Goal: Task Accomplishment & Management: Complete application form

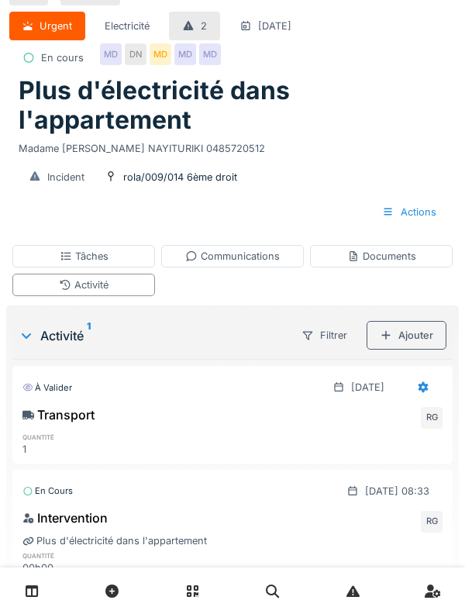
scroll to position [48, 0]
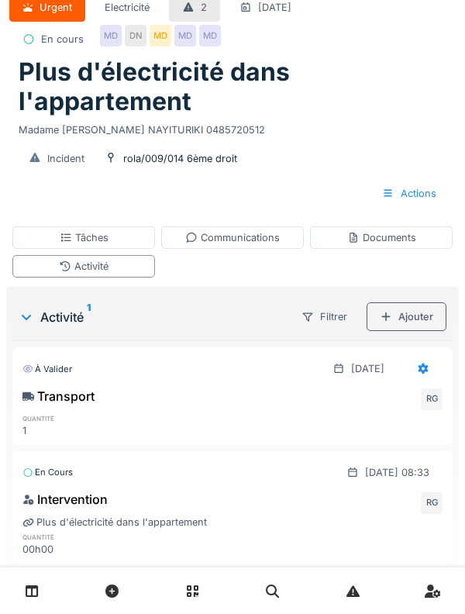
click at [40, 311] on div "Activité 1" at bounding box center [151, 317] width 264 height 19
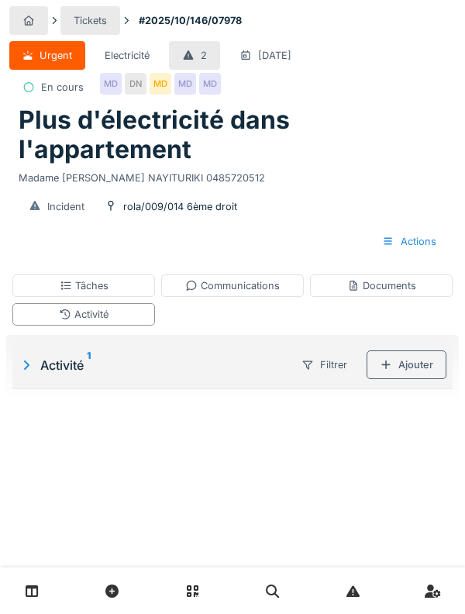
click at [40, 289] on div "Tâches" at bounding box center [83, 285] width 143 height 22
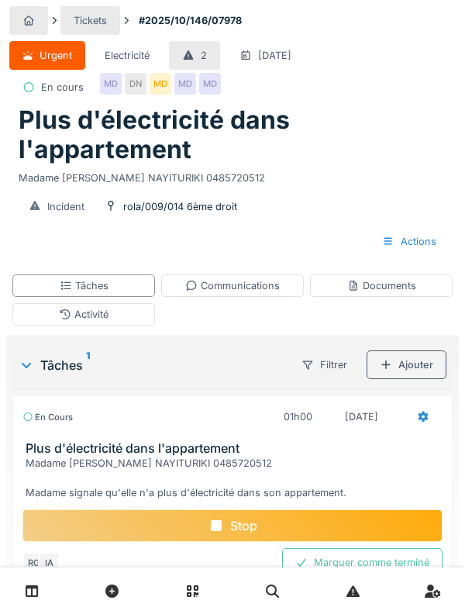
click at [374, 524] on div "Stop" at bounding box center [232, 525] width 420 height 33
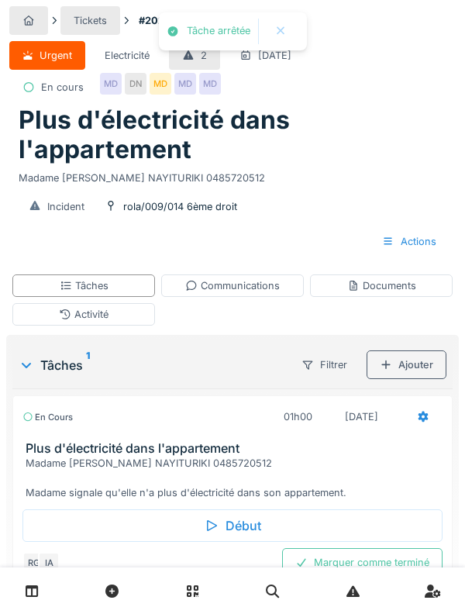
click at [53, 313] on div "Activité" at bounding box center [83, 314] width 143 height 22
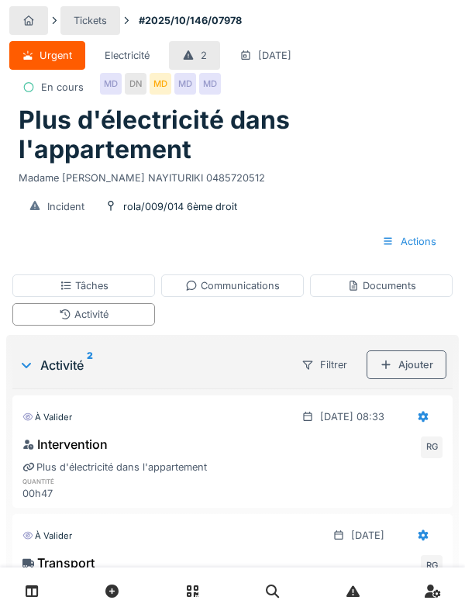
click at [77, 291] on div "Tâches" at bounding box center [84, 285] width 49 height 15
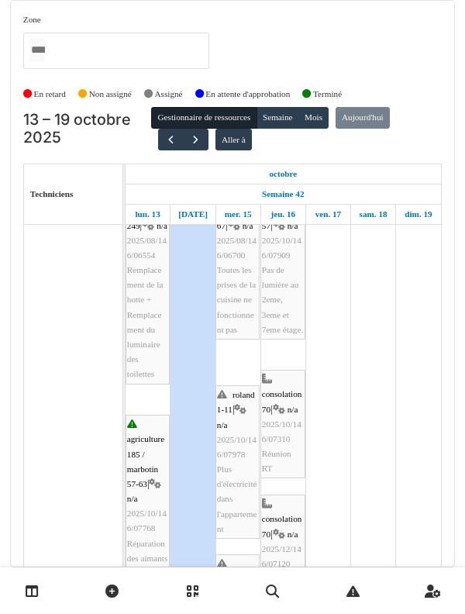
scroll to position [39, 0]
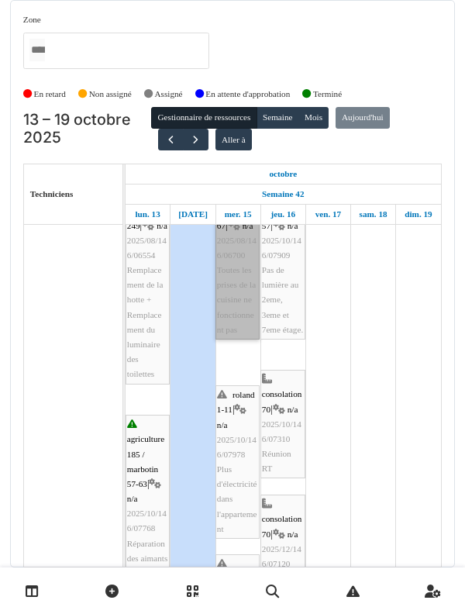
click at [223, 340] on link "marbotin 67 | n/a 2025/08/146/06700 Toutes les prises de la cuisine ne fonction…" at bounding box center [238, 263] width 44 height 154
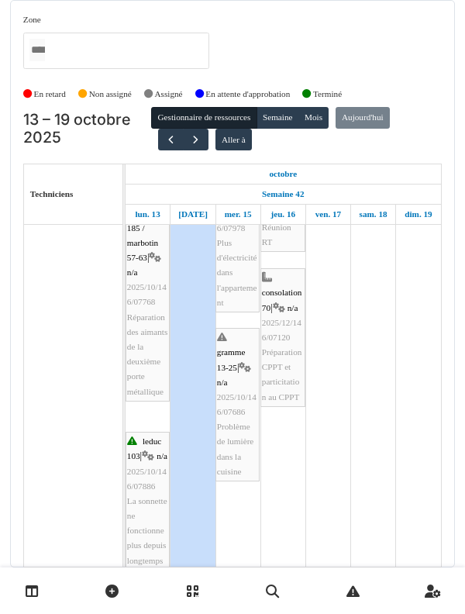
scroll to position [0, 0]
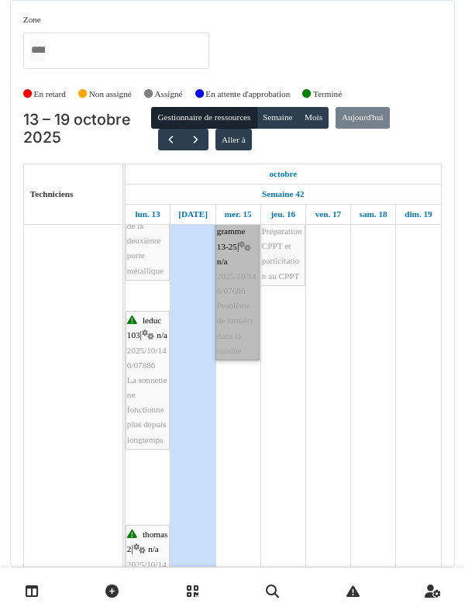
click at [240, 349] on link "gramme 13-25 | n/a 2025/10/146/07686 Problème de lumière dans la cuisine" at bounding box center [238, 284] width 44 height 154
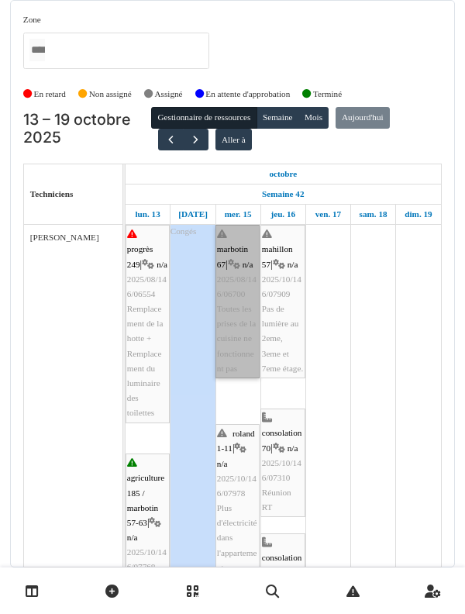
click at [222, 353] on link "marbotin 67 | n/a 2025/08/146/06700 Toutes les prises de la cuisine ne fonction…" at bounding box center [238, 302] width 44 height 154
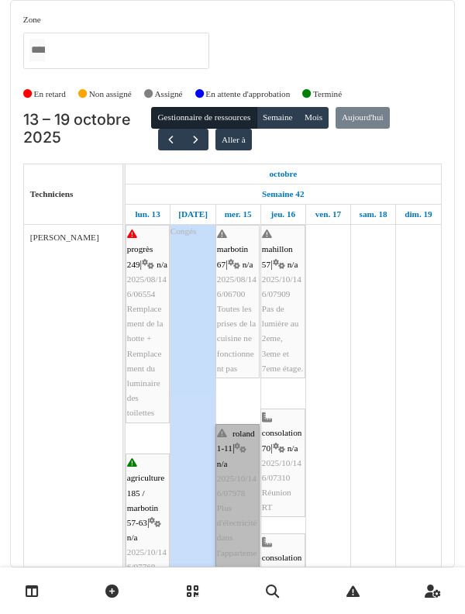
click at [223, 501] on link "roland 1-11 | n/a 2025/10/146/07978 Plus d'électricité dans l'appartement" at bounding box center [238, 501] width 44 height 154
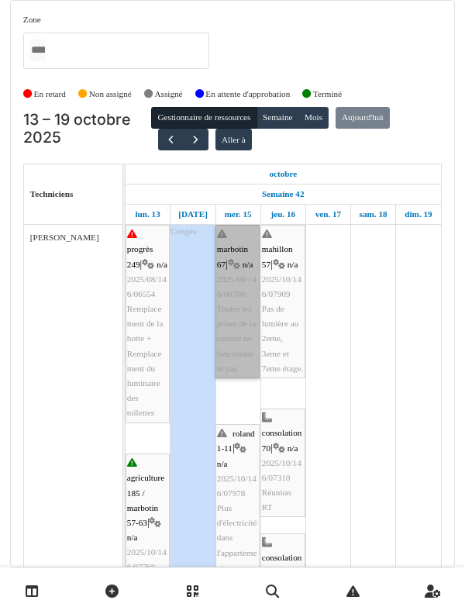
click at [240, 377] on link "marbotin 67 | n/a 2025/08/146/06700 Toutes les prises de la cuisine ne fonction…" at bounding box center [238, 302] width 44 height 154
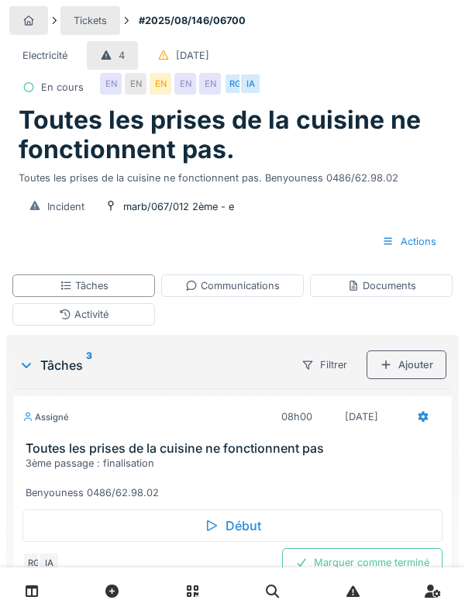
click at [329, 533] on div "Début" at bounding box center [232, 525] width 420 height 33
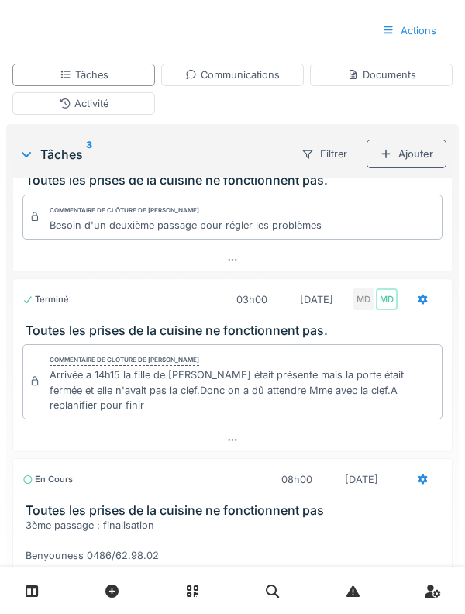
scroll to position [299, 0]
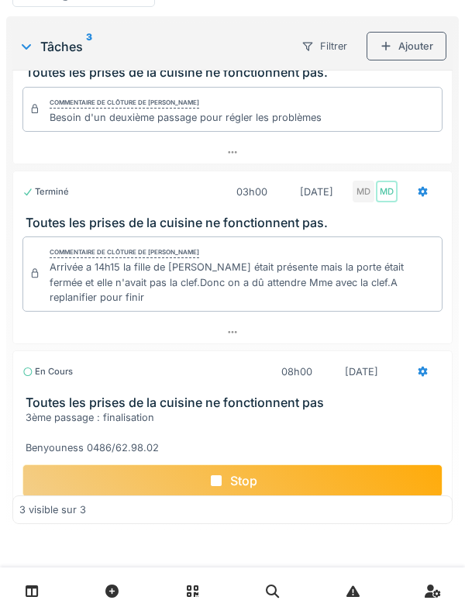
click at [54, 422] on div "3ème passage : finalisation Benyouness 0486/62.98.02" at bounding box center [236, 432] width 420 height 45
click at [60, 406] on h3 "Toutes les prises de la cuisine ne fonctionnent pas" at bounding box center [236, 402] width 420 height 15
click at [56, 403] on h3 "Toutes les prises de la cuisine ne fonctionnent pas" at bounding box center [236, 402] width 420 height 15
click at [54, 424] on div "3ème passage : finalisation Benyouness 0486/62.98.02" at bounding box center [236, 432] width 420 height 45
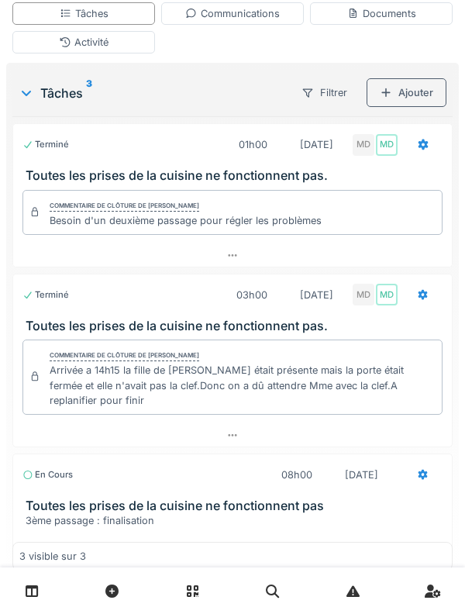
scroll to position [0, 0]
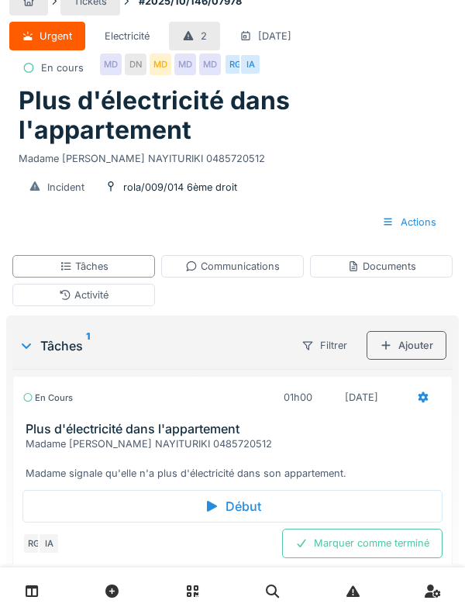
scroll to position [43, 0]
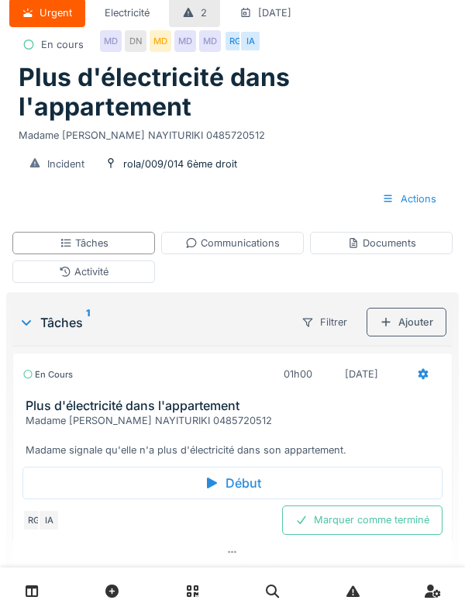
click at [47, 301] on div "Tâches 1 Filtrer Ajouter" at bounding box center [232, 322] width 440 height 47
click at [39, 268] on div "Activité" at bounding box center [83, 272] width 143 height 22
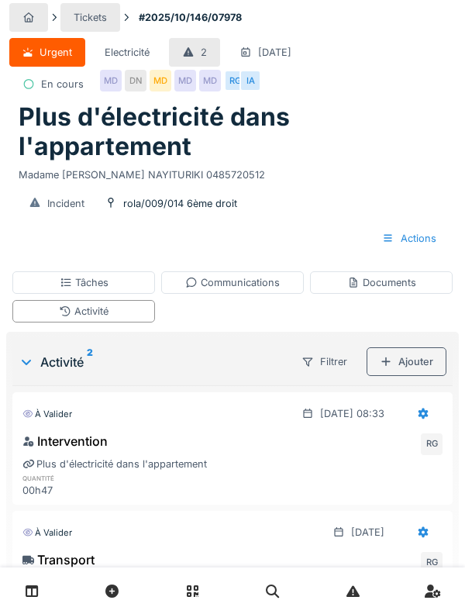
scroll to position [48, 0]
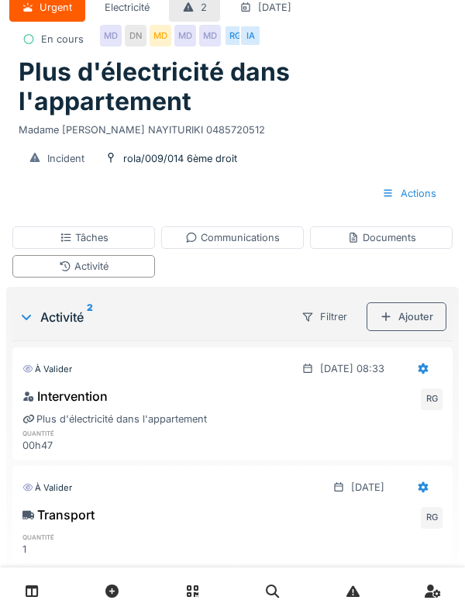
click at [423, 310] on div "Ajouter" at bounding box center [407, 316] width 80 height 29
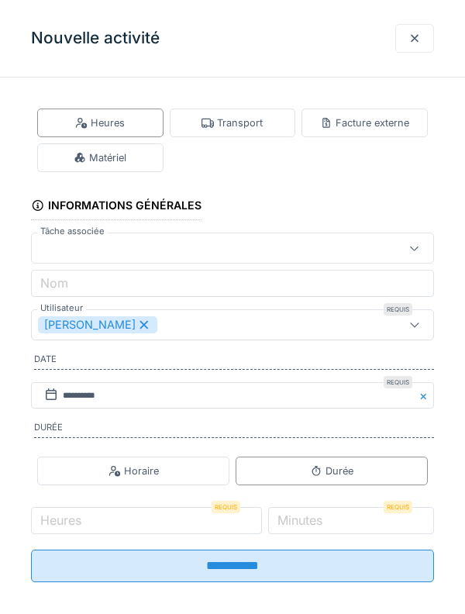
click at [127, 160] on div "Matériel" at bounding box center [100, 157] width 126 height 29
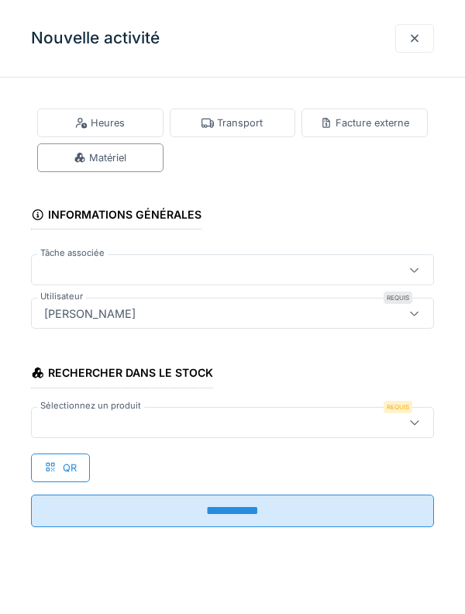
click at [317, 430] on div at bounding box center [207, 422] width 338 height 17
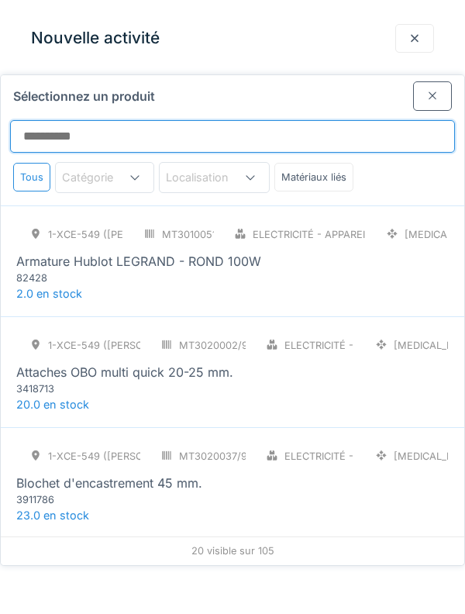
click at [302, 120] on input "Sélectionnez un produit" at bounding box center [232, 136] width 445 height 33
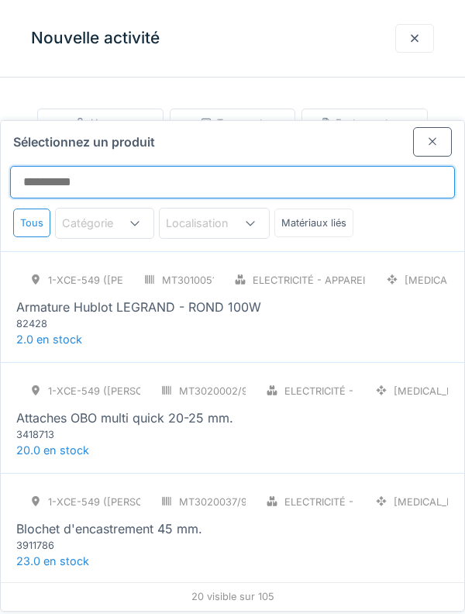
scroll to position [0, 0]
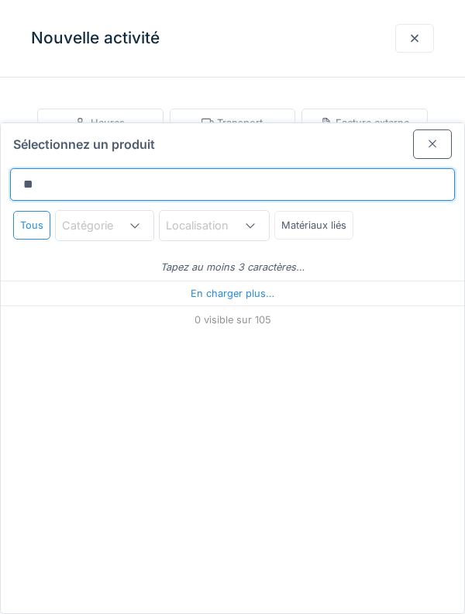
type input "***"
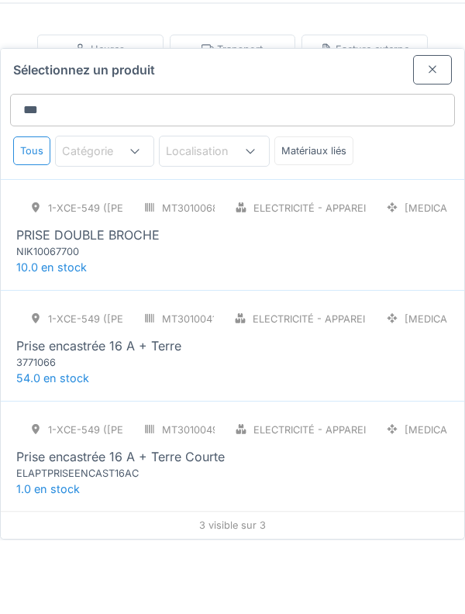
click at [457, 259] on div "1-XCE-549 (ROBERT) MT3010068/999/009 Electricité - Appareillages - terminaux PC…" at bounding box center [233, 309] width 464 height 111
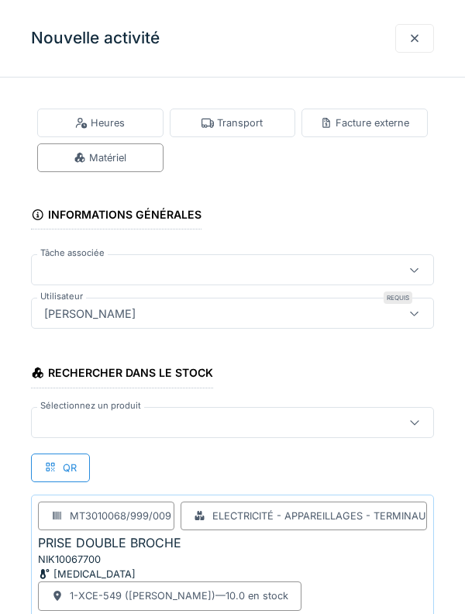
scroll to position [143, 0]
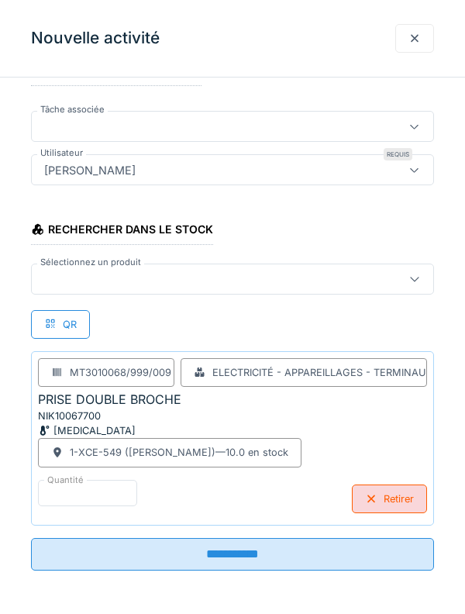
click at [337, 551] on input "**********" at bounding box center [232, 554] width 403 height 33
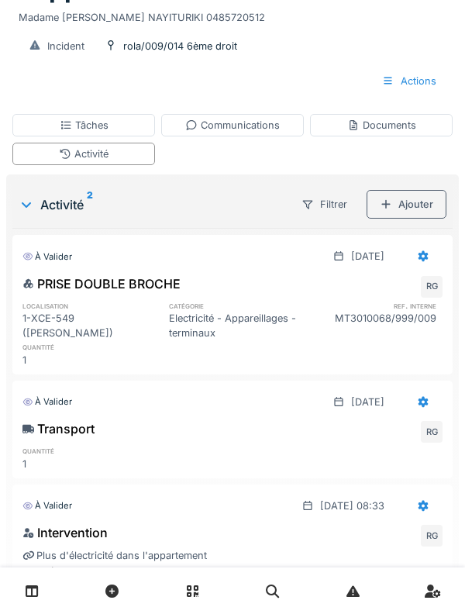
scroll to position [0, 0]
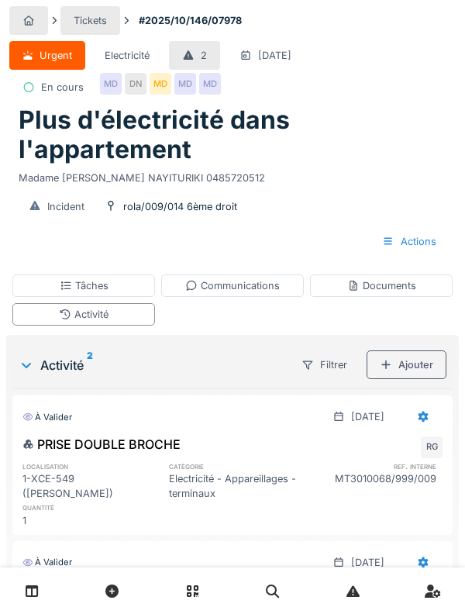
click at [417, 360] on div "Ajouter" at bounding box center [407, 364] width 80 height 29
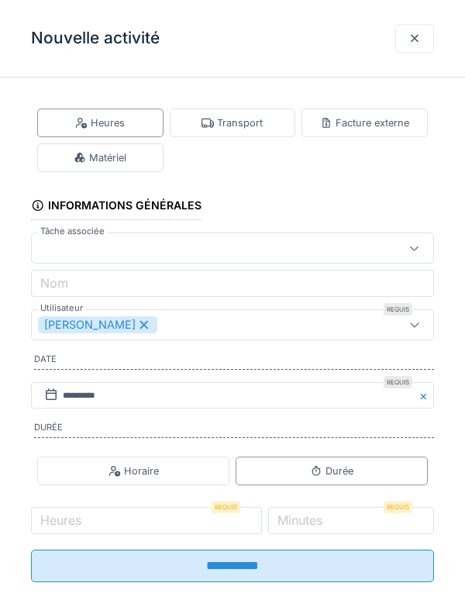
click at [129, 333] on div "[PERSON_NAME]" at bounding box center [97, 324] width 119 height 17
click at [237, 326] on div "Utilisateurs" at bounding box center [207, 324] width 338 height 17
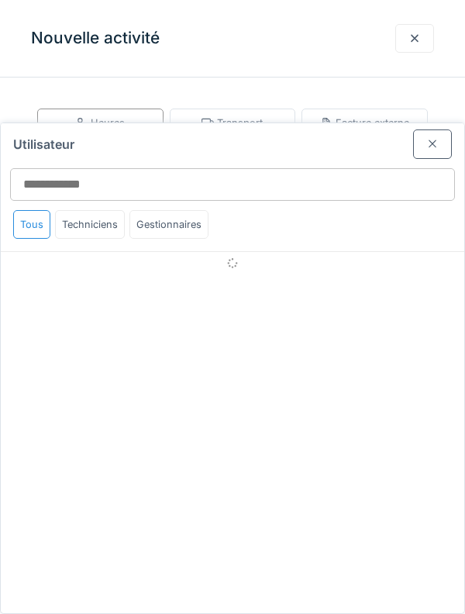
scroll to position [16, 0]
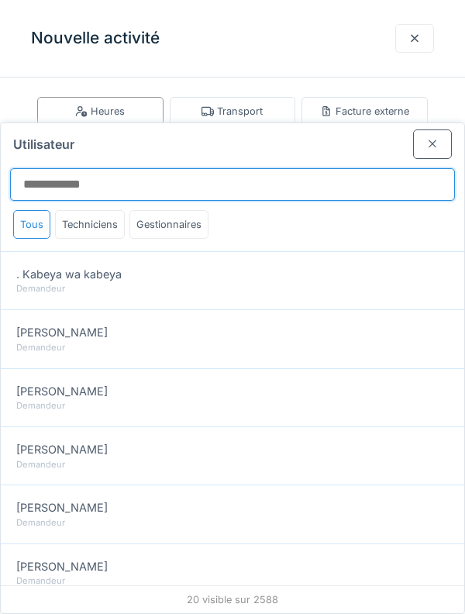
click at [272, 168] on input "Utilisateur" at bounding box center [232, 184] width 445 height 33
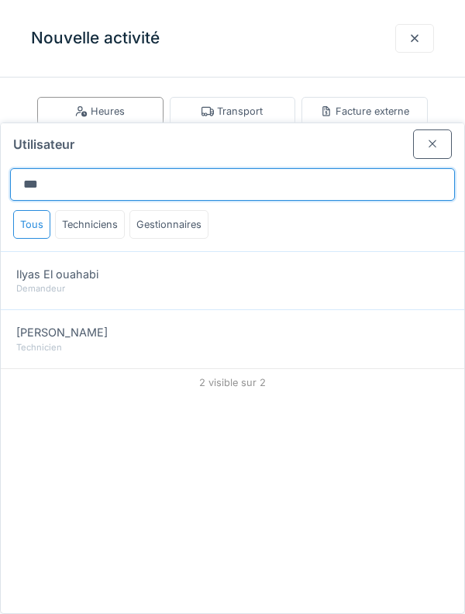
type input "***"
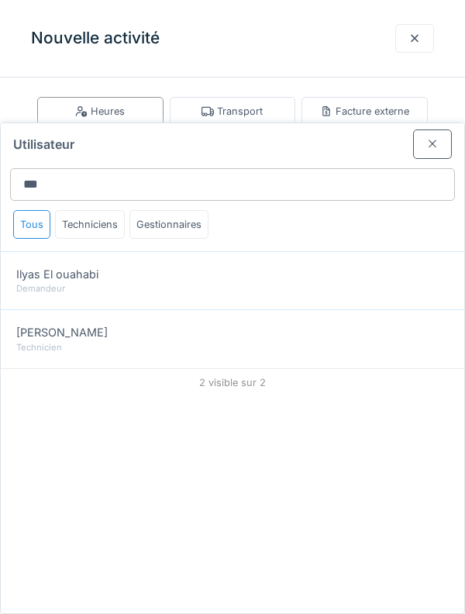
click at [288, 341] on div "Technicien" at bounding box center [232, 347] width 433 height 13
type input "*****"
click at [430, 129] on div at bounding box center [432, 143] width 39 height 29
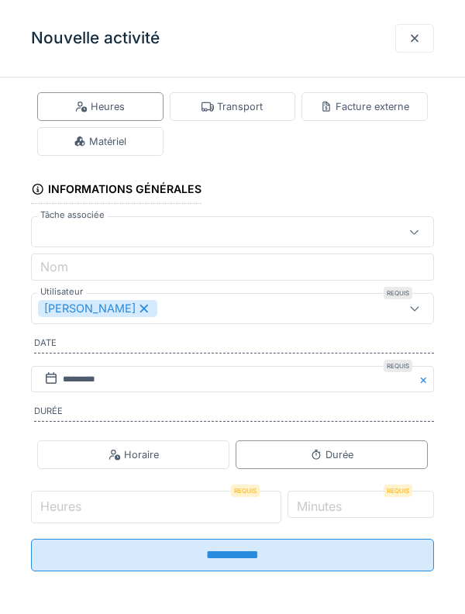
click at [175, 509] on input "Heures" at bounding box center [156, 507] width 250 height 33
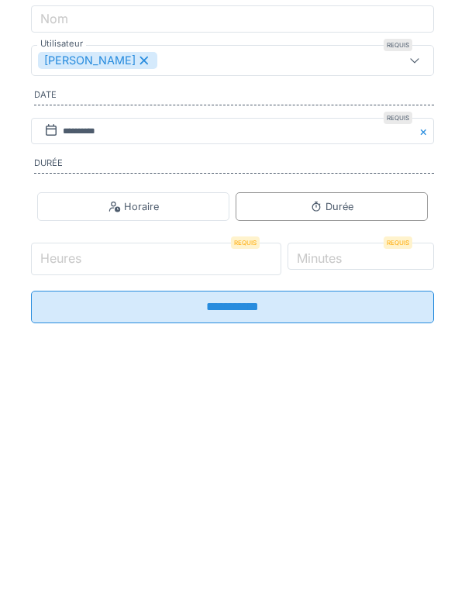
scroll to position [81, 0]
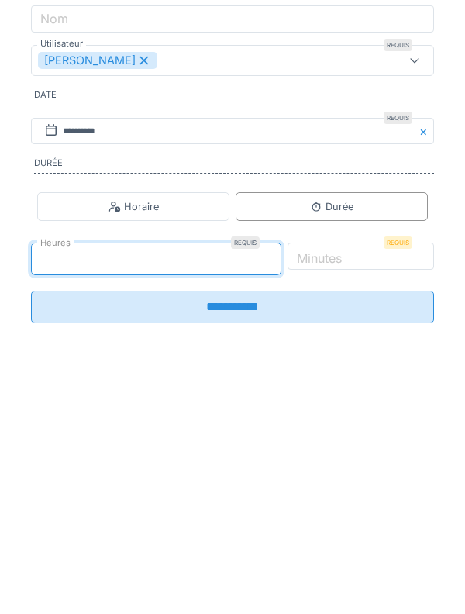
type input "*"
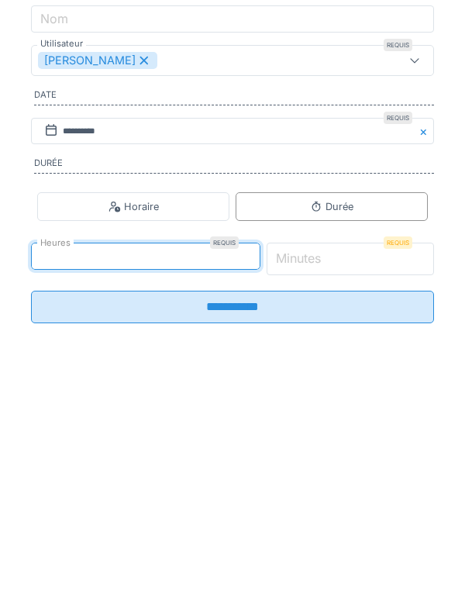
click at [381, 508] on input "*" at bounding box center [351, 507] width 168 height 33
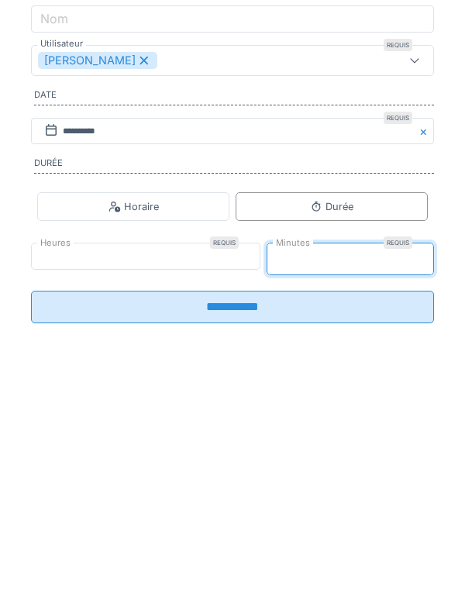
type input "**"
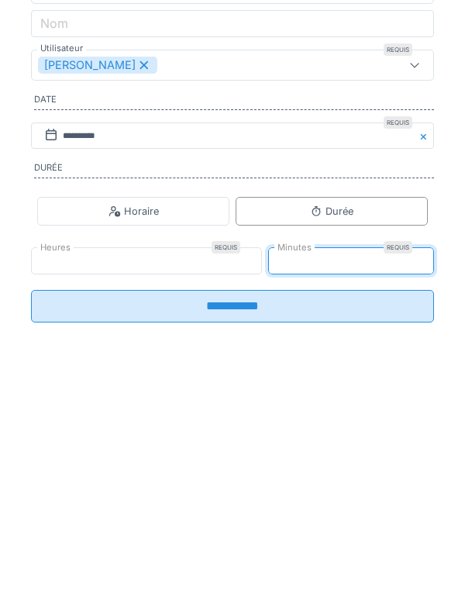
click at [324, 566] on input "**********" at bounding box center [232, 554] width 403 height 33
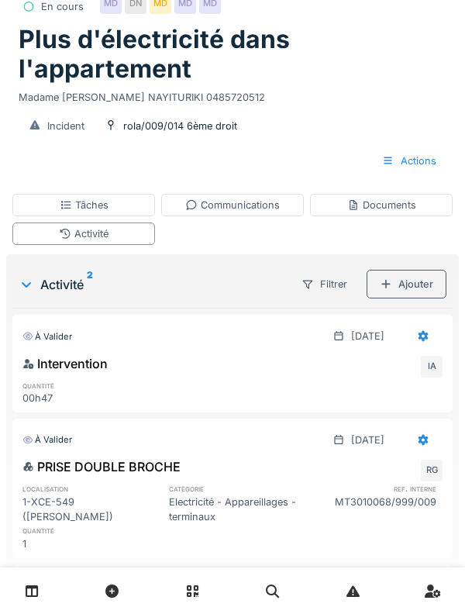
scroll to position [0, 0]
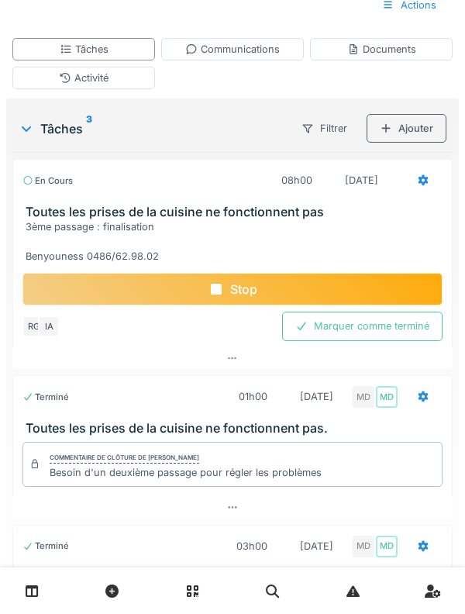
scroll to position [226, 0]
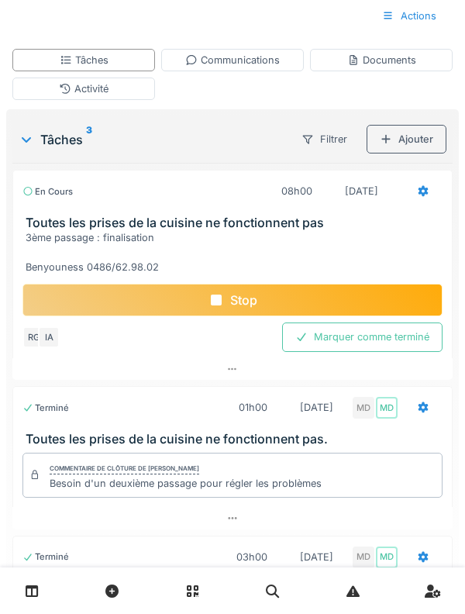
click at [230, 64] on div "Communications" at bounding box center [232, 60] width 95 height 15
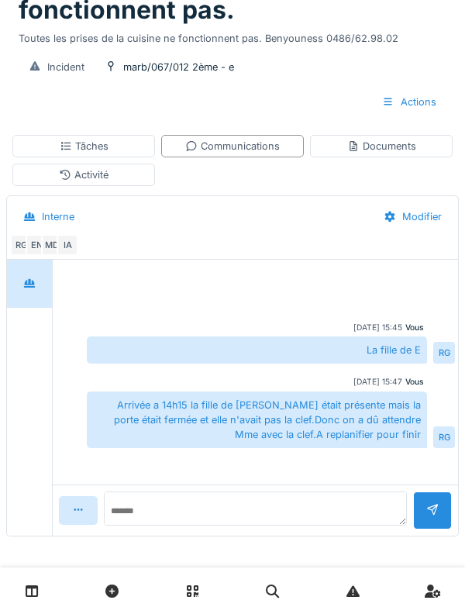
scroll to position [140, 0]
click at [122, 181] on div "Activité" at bounding box center [83, 175] width 143 height 22
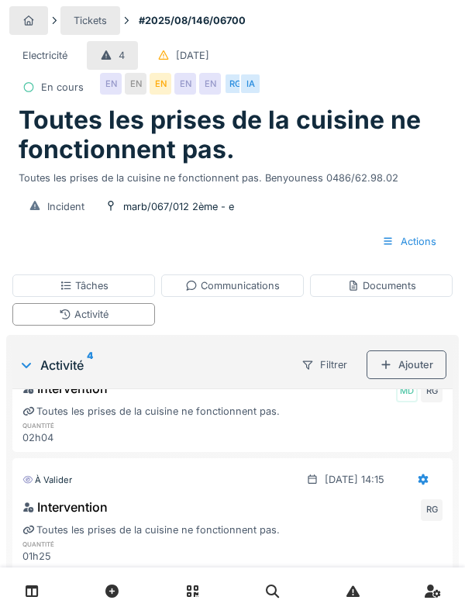
scroll to position [0, 0]
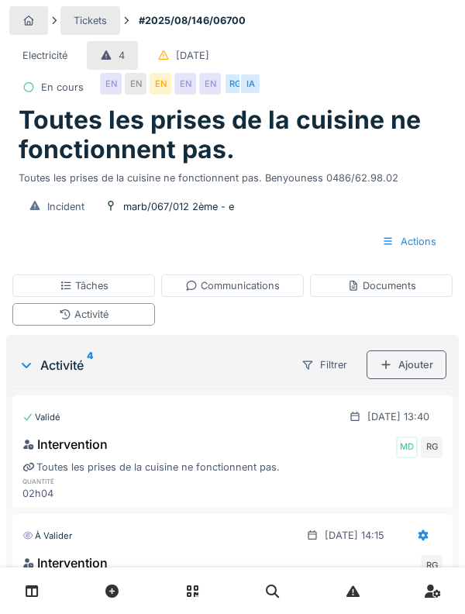
click at [424, 362] on div "Ajouter" at bounding box center [407, 364] width 80 height 29
